Goal: Transaction & Acquisition: Download file/media

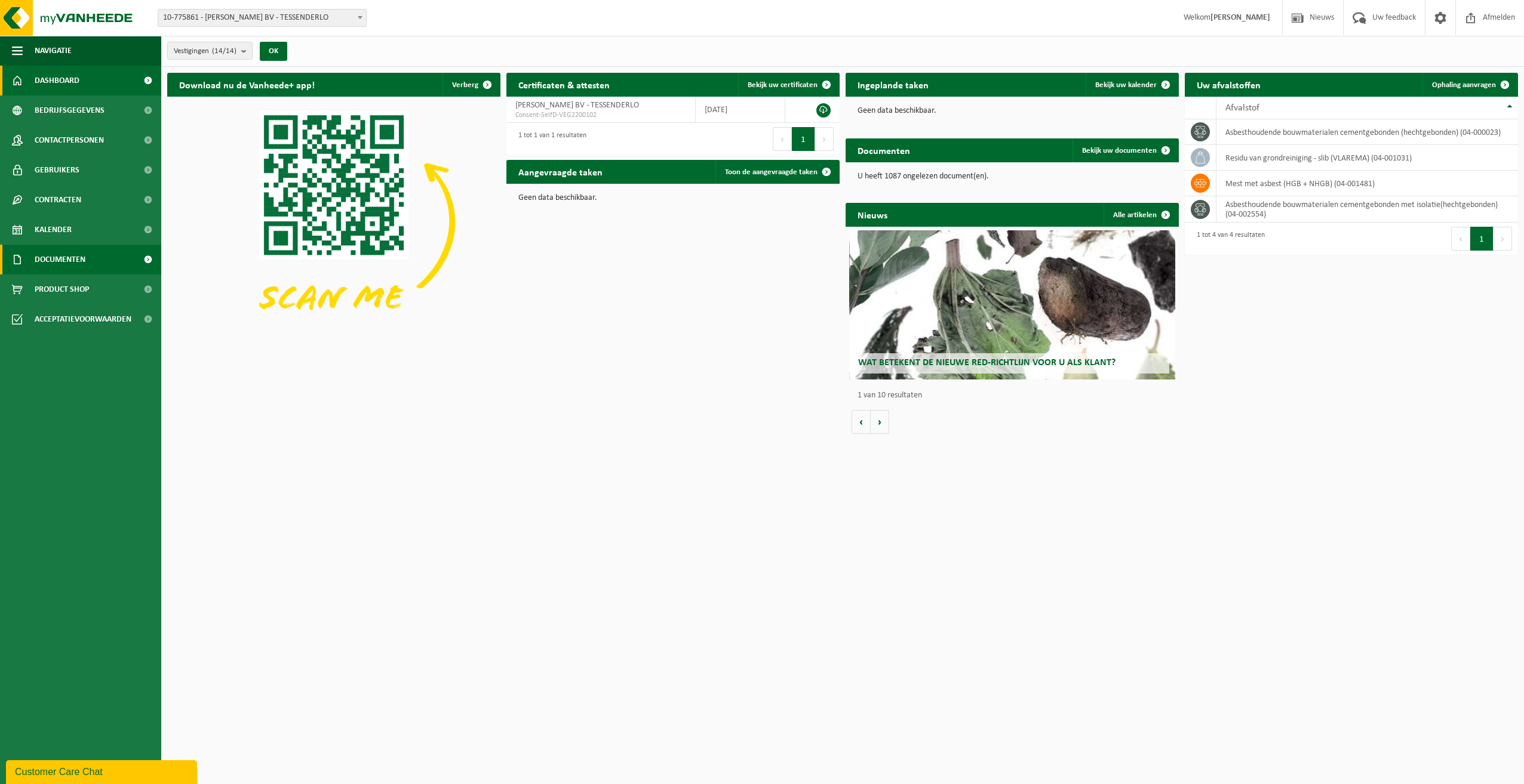
click at [50, 261] on span "Documenten" at bounding box center [60, 259] width 51 height 30
click at [49, 313] on span "Documenten" at bounding box center [58, 315] width 44 height 23
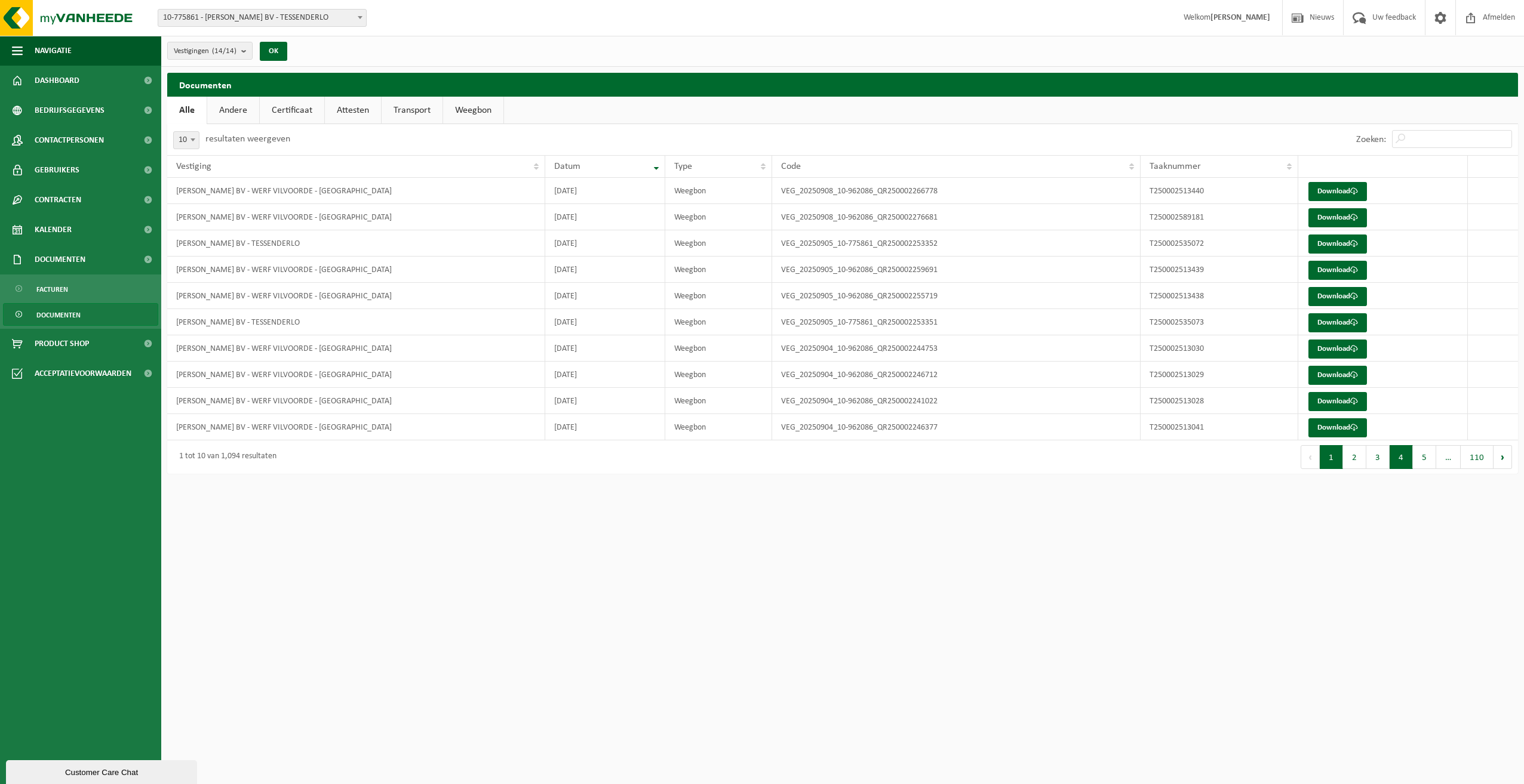
click at [1404, 456] on button "4" at bounding box center [1401, 457] width 23 height 24
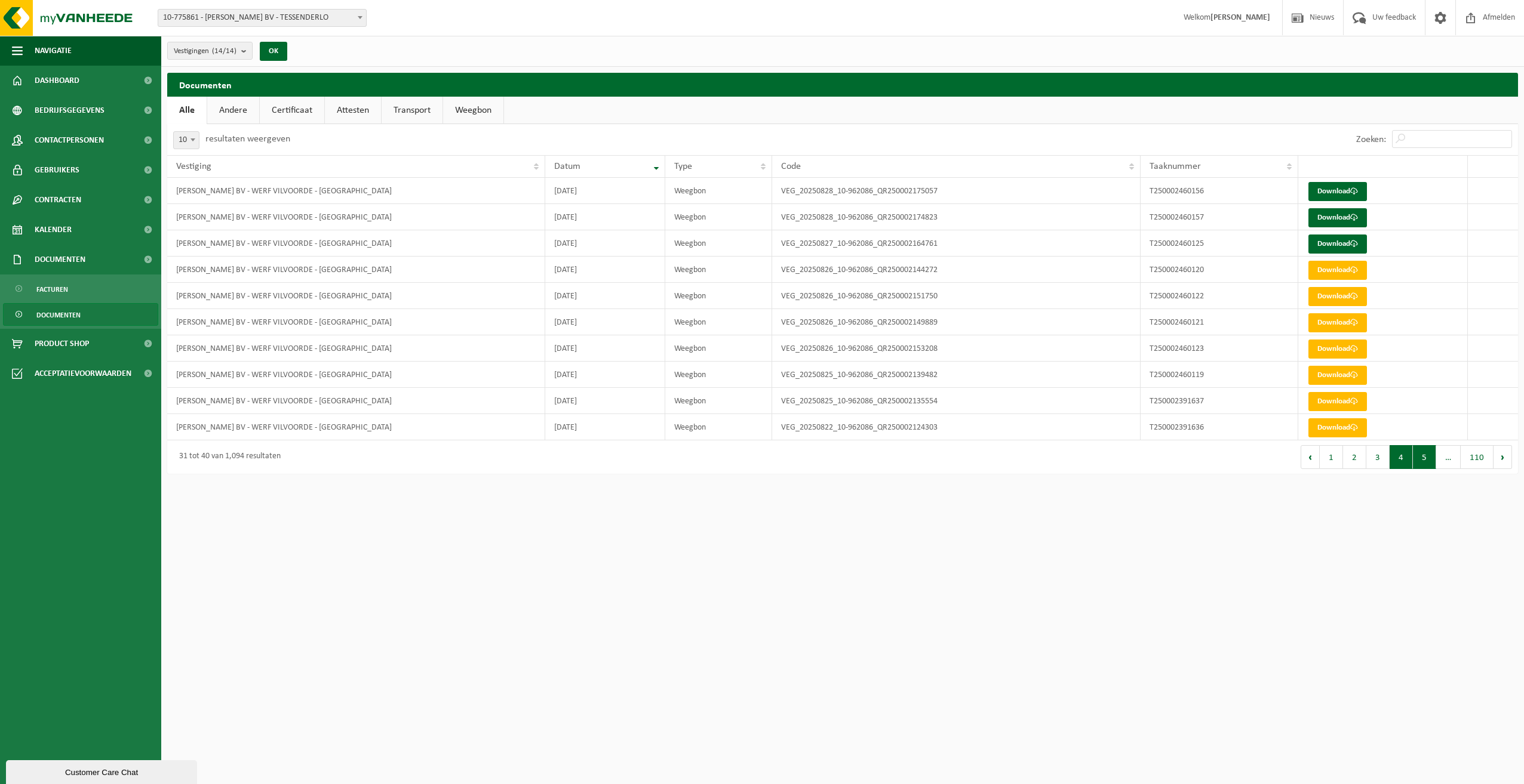
click at [1429, 458] on button "5" at bounding box center [1424, 457] width 23 height 24
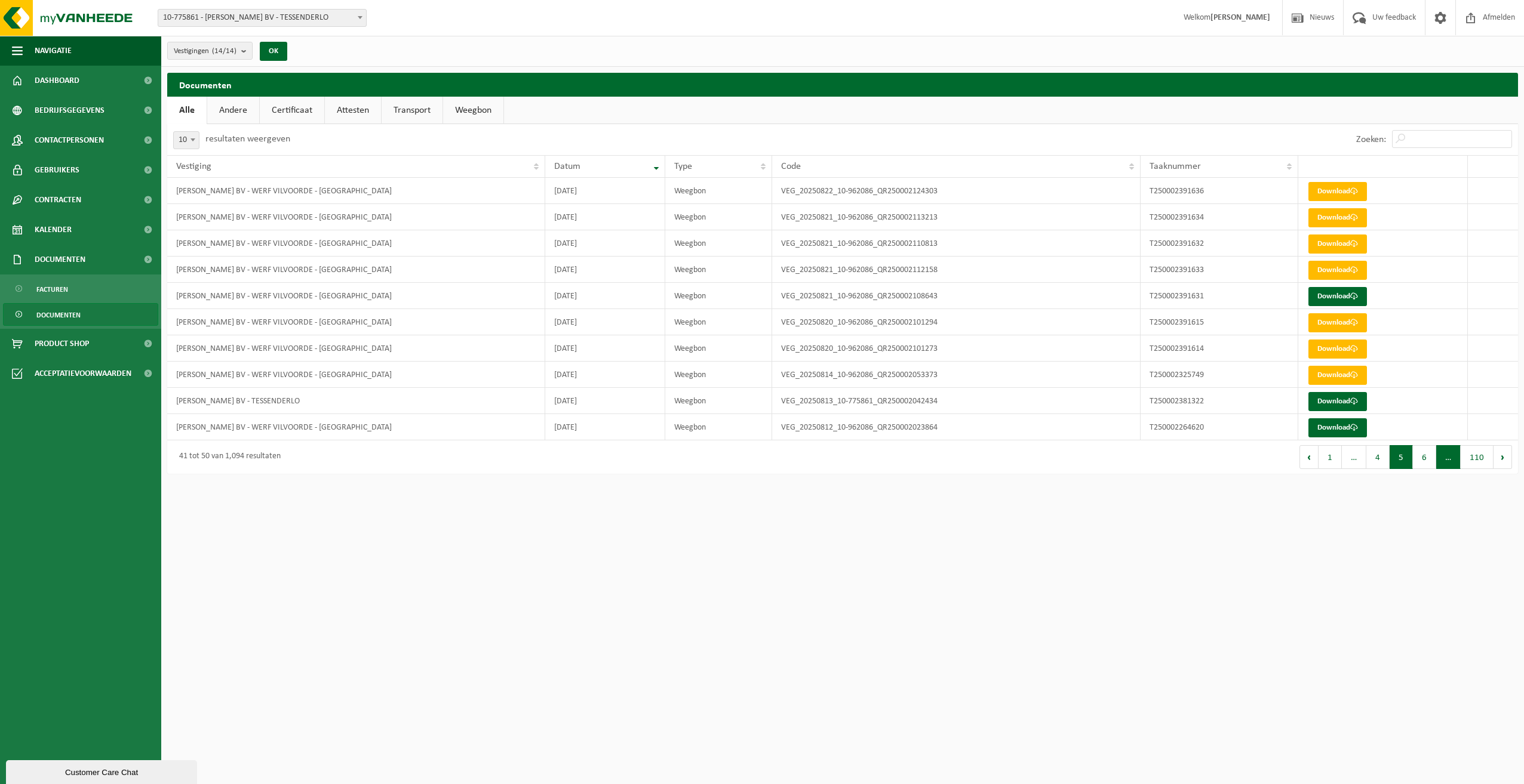
click at [1447, 456] on span "…" at bounding box center [1448, 457] width 24 height 24
click at [1427, 458] on button "6" at bounding box center [1424, 457] width 23 height 24
click at [1449, 458] on span "…" at bounding box center [1448, 457] width 24 height 24
click at [1496, 456] on button "Volgende" at bounding box center [1502, 457] width 18 height 24
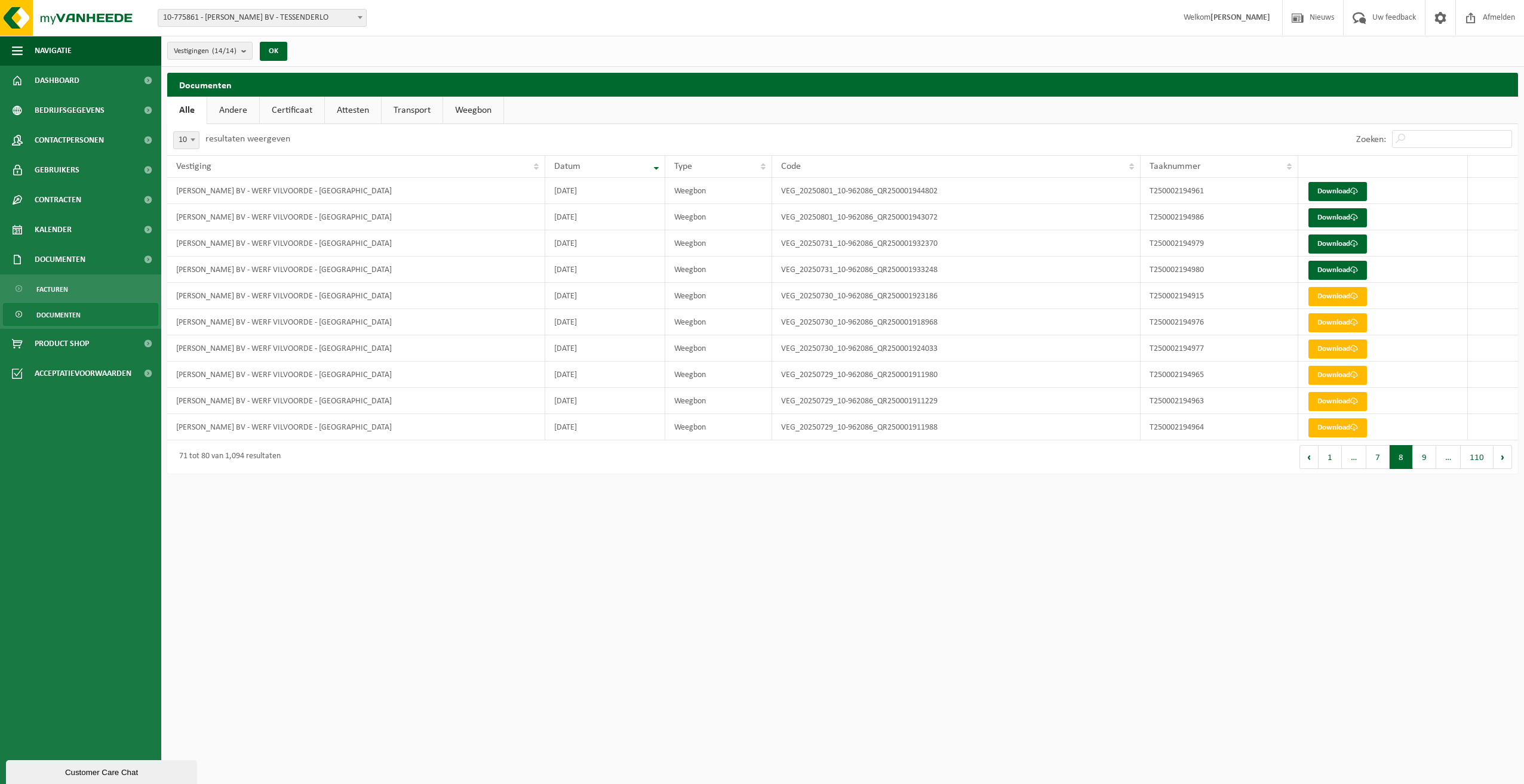
click at [1496, 456] on button "Volgende" at bounding box center [1502, 457] width 18 height 24
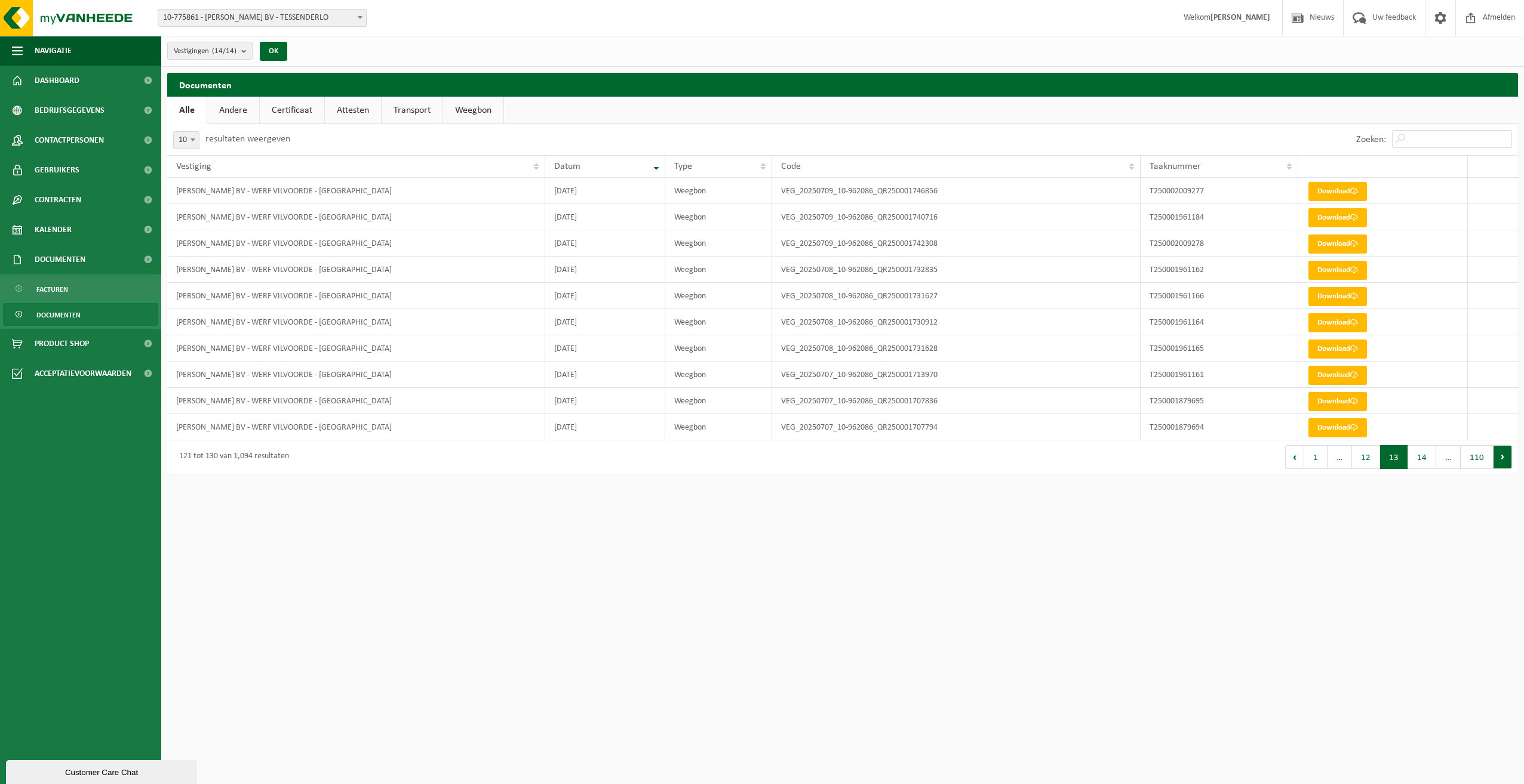
click at [1502, 457] on button "Volgende" at bounding box center [1502, 457] width 18 height 24
click at [1292, 462] on button "Vorige" at bounding box center [1294, 457] width 19 height 24
click at [1319, 243] on link "Download" at bounding box center [1337, 244] width 58 height 19
click at [1329, 214] on link "Download" at bounding box center [1337, 217] width 58 height 19
click at [1293, 458] on button "Vorige" at bounding box center [1294, 457] width 19 height 24
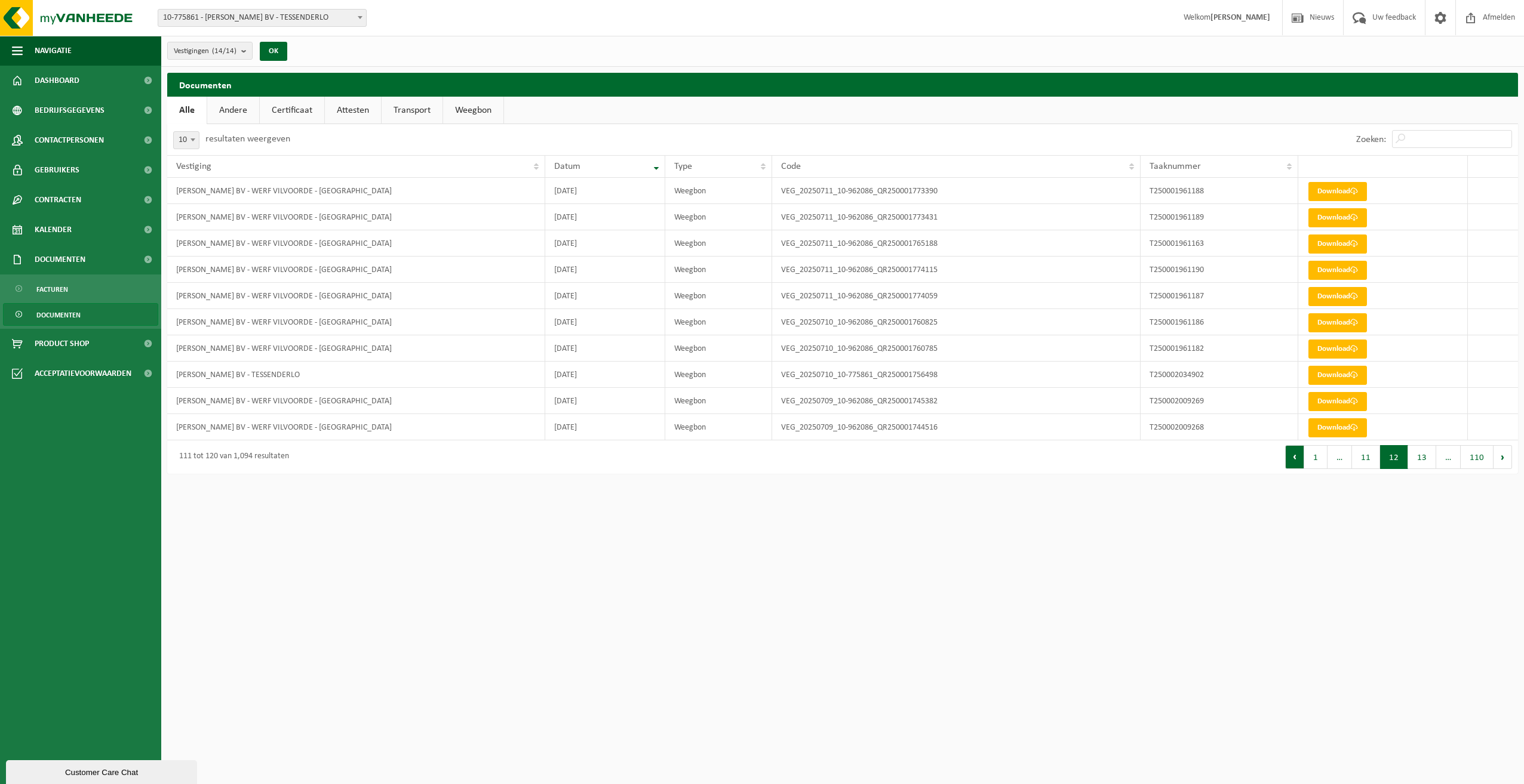
click at [1296, 460] on button "Vorige" at bounding box center [1294, 457] width 19 height 24
click at [1296, 460] on button "Vorige" at bounding box center [1294, 457] width 19 height 24
click at [1498, 456] on button "Volgende" at bounding box center [1502, 457] width 18 height 24
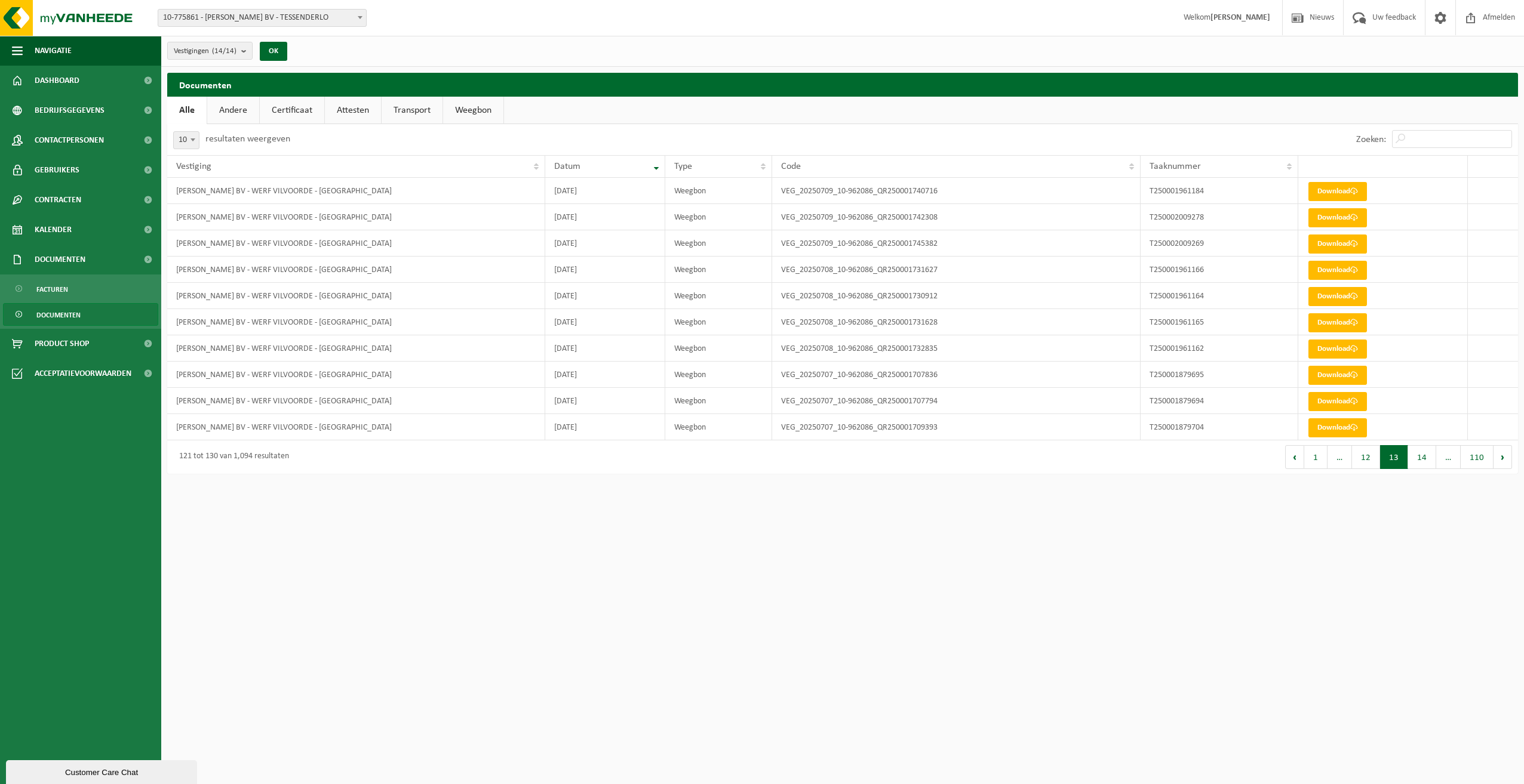
click at [1498, 456] on button "Volgende" at bounding box center [1502, 457] width 18 height 24
click at [1290, 464] on button "Vorige" at bounding box center [1294, 457] width 19 height 24
click at [1329, 345] on link "Download" at bounding box center [1337, 349] width 58 height 19
click at [1299, 460] on button "Vorige" at bounding box center [1294, 457] width 19 height 24
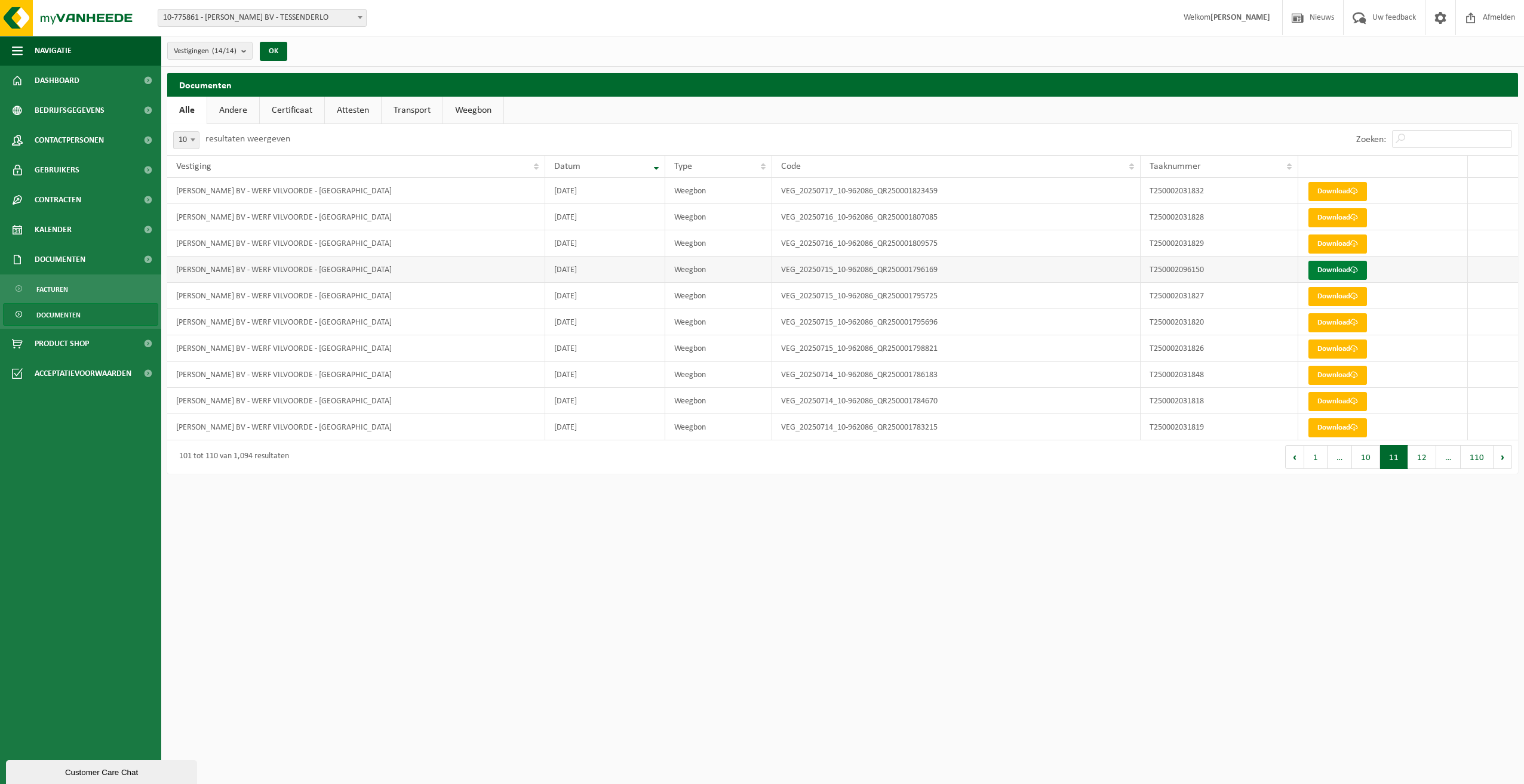
click at [1316, 269] on link "Download" at bounding box center [1337, 270] width 58 height 19
click at [1295, 461] on button "Vorige" at bounding box center [1294, 457] width 19 height 24
click at [1329, 296] on link "Download" at bounding box center [1337, 296] width 58 height 19
click at [1304, 459] on button "Vorige" at bounding box center [1299, 457] width 19 height 24
click at [1304, 459] on button "Vorige" at bounding box center [1304, 457] width 19 height 24
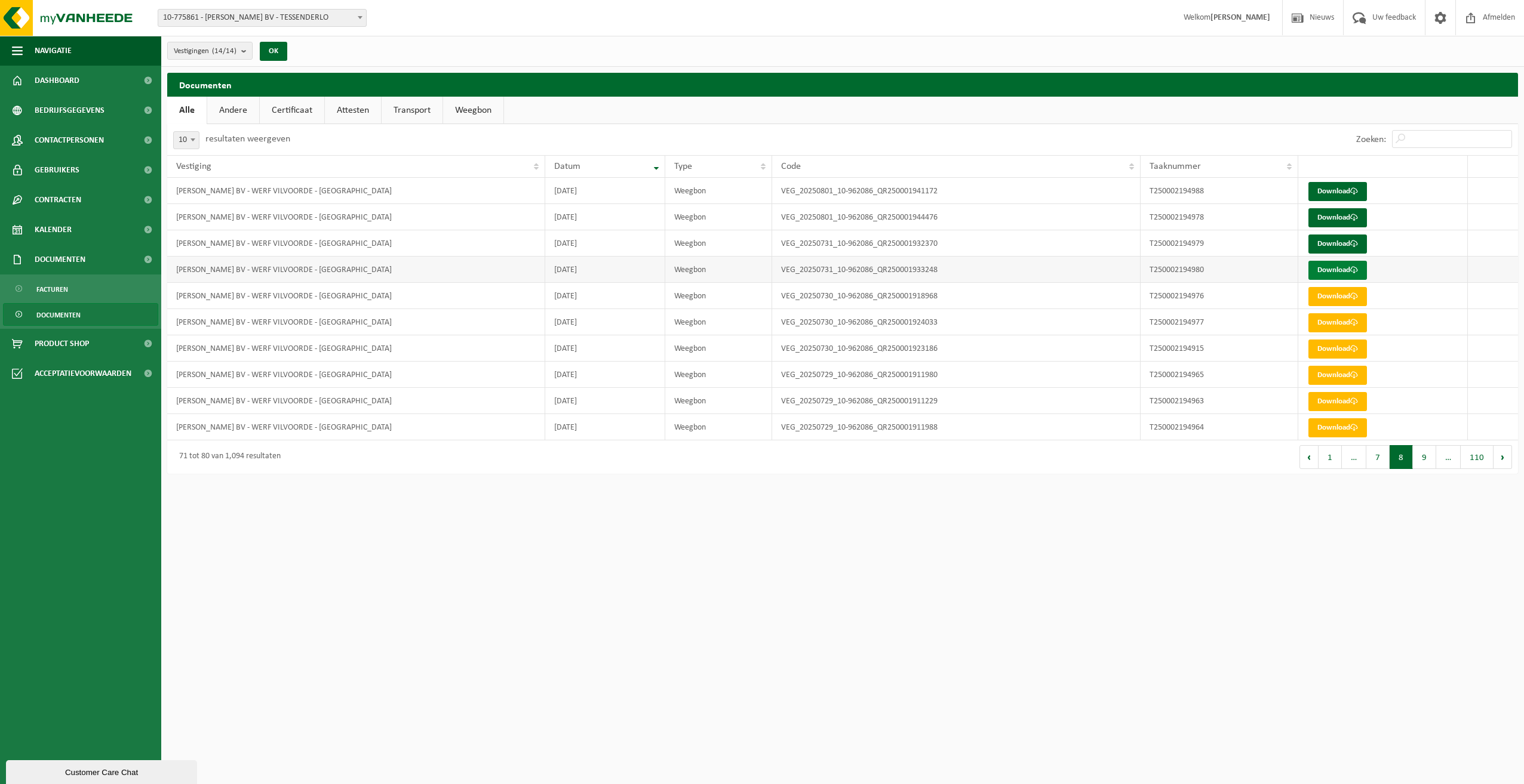
click at [1337, 267] on link "Download" at bounding box center [1337, 270] width 58 height 19
click at [1425, 459] on button "9" at bounding box center [1424, 457] width 23 height 24
click at [1347, 217] on link "Download" at bounding box center [1337, 217] width 58 height 19
click at [1429, 459] on button "10" at bounding box center [1422, 457] width 28 height 24
click at [1498, 459] on button "Volgende" at bounding box center [1502, 457] width 18 height 24
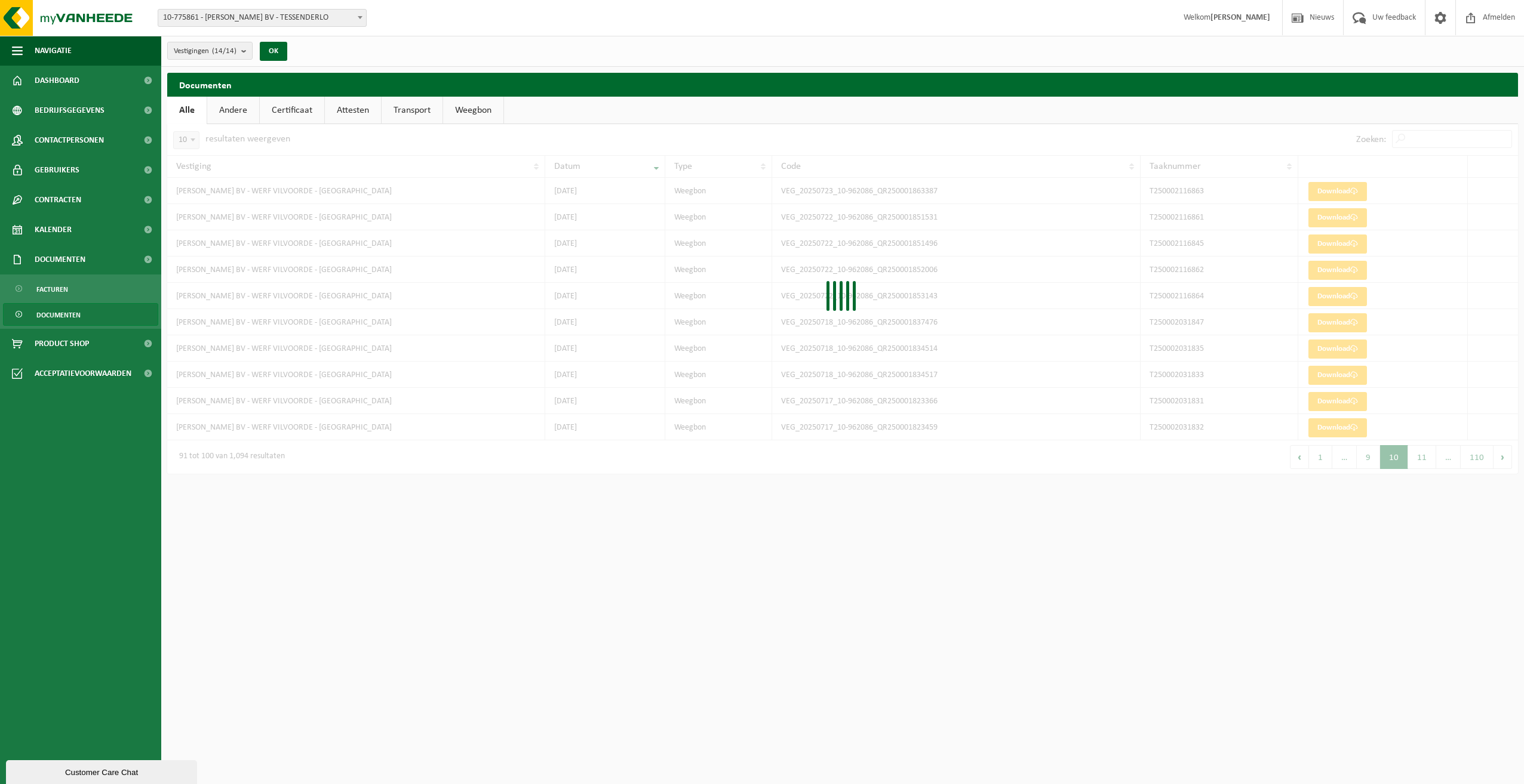
click at [1498, 459] on div at bounding box center [843, 299] width 1351 height 350
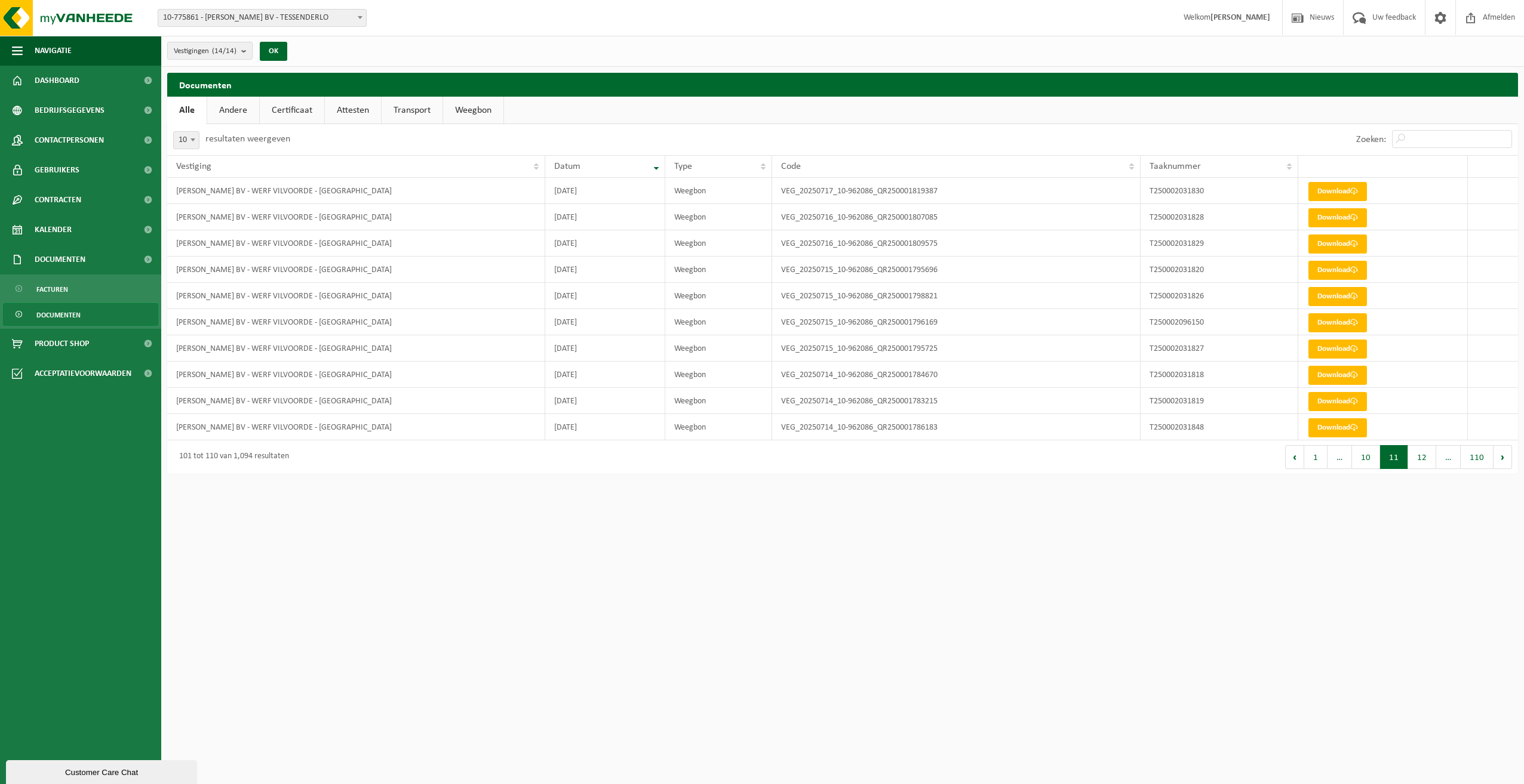
click at [1498, 459] on button "Volgende" at bounding box center [1502, 457] width 18 height 24
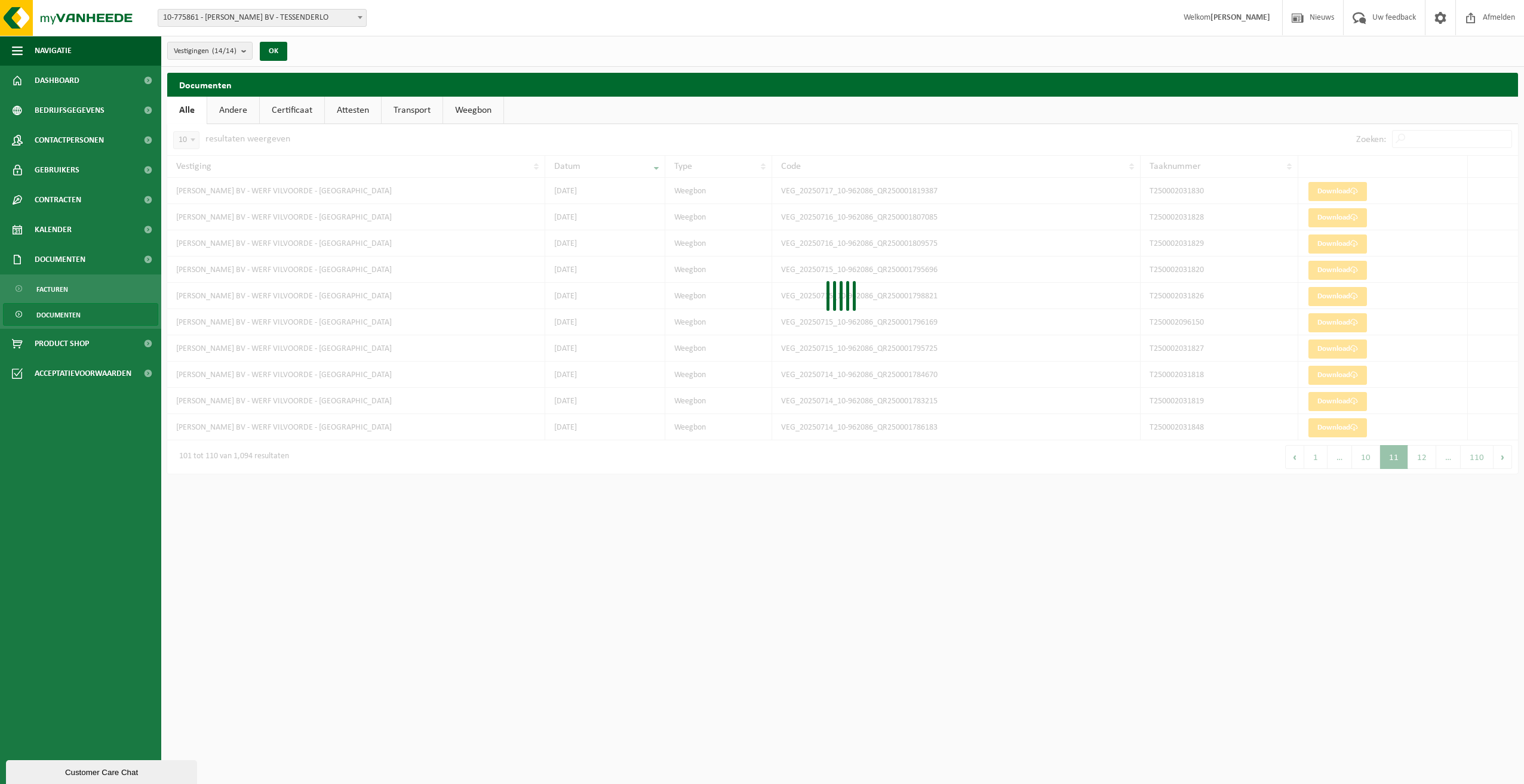
click at [1498, 459] on div at bounding box center [843, 299] width 1351 height 350
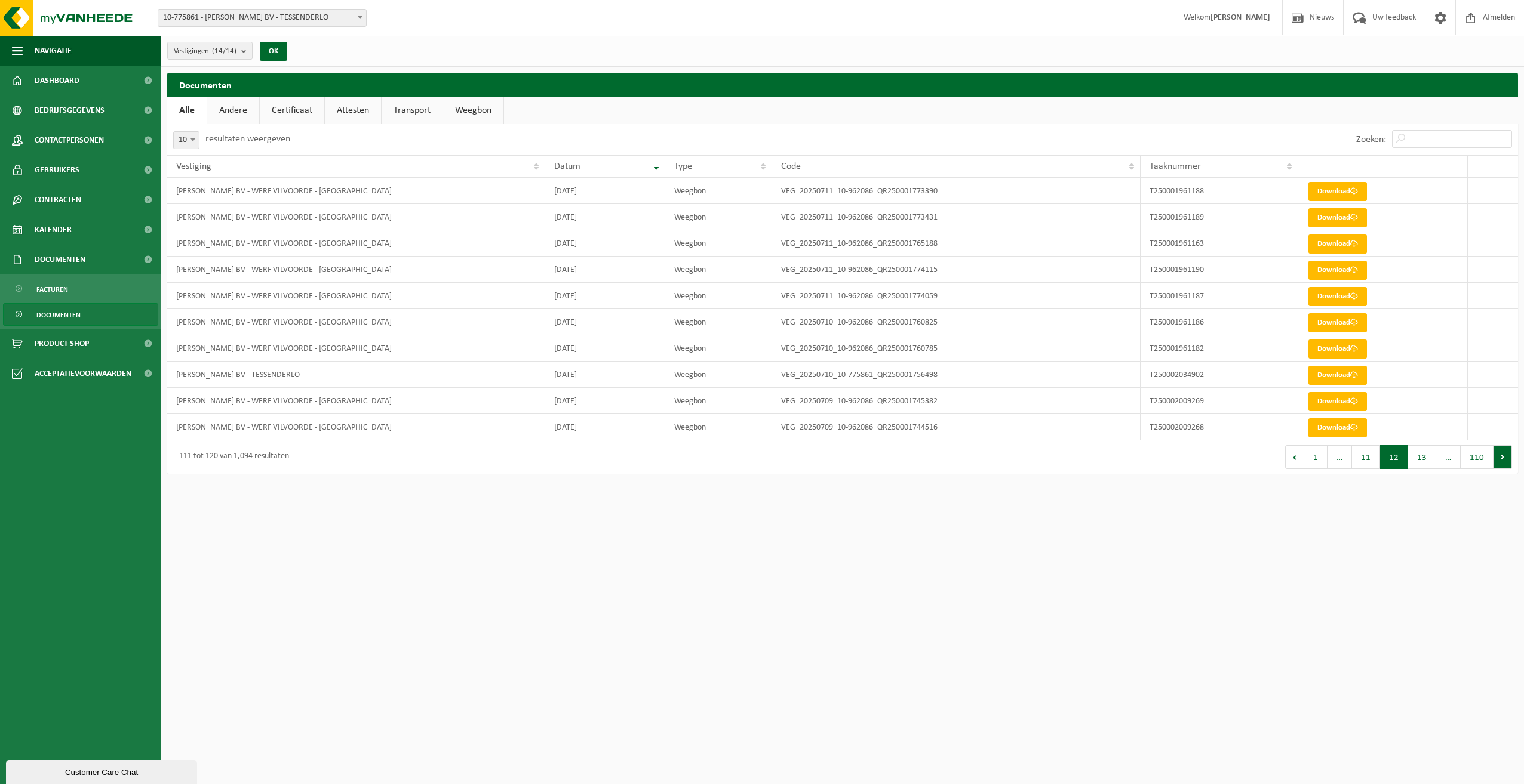
click at [1500, 459] on button "Volgende" at bounding box center [1502, 457] width 18 height 24
click at [1325, 429] on link "Download" at bounding box center [1337, 427] width 58 height 19
click at [1327, 321] on link "Download" at bounding box center [1337, 322] width 58 height 19
